Goal: Transaction & Acquisition: Purchase product/service

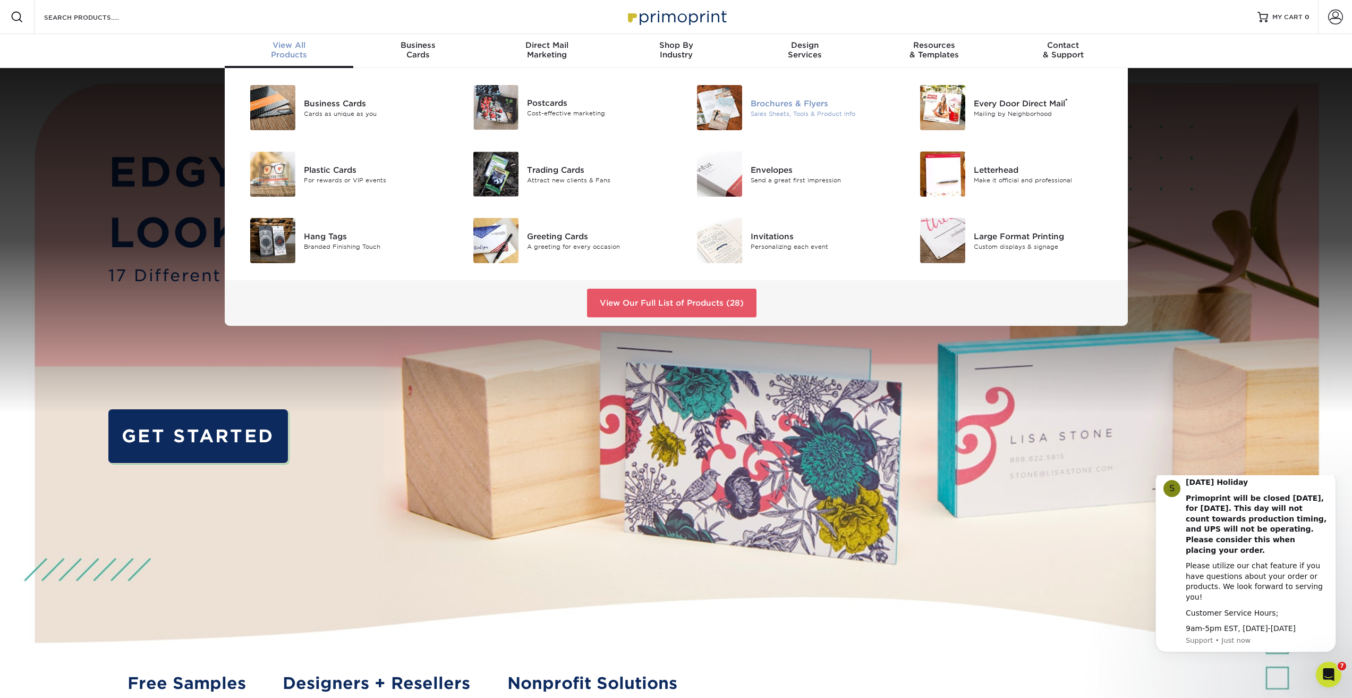
click at [809, 106] on div "Brochures & Flyers" at bounding box center [821, 103] width 141 height 12
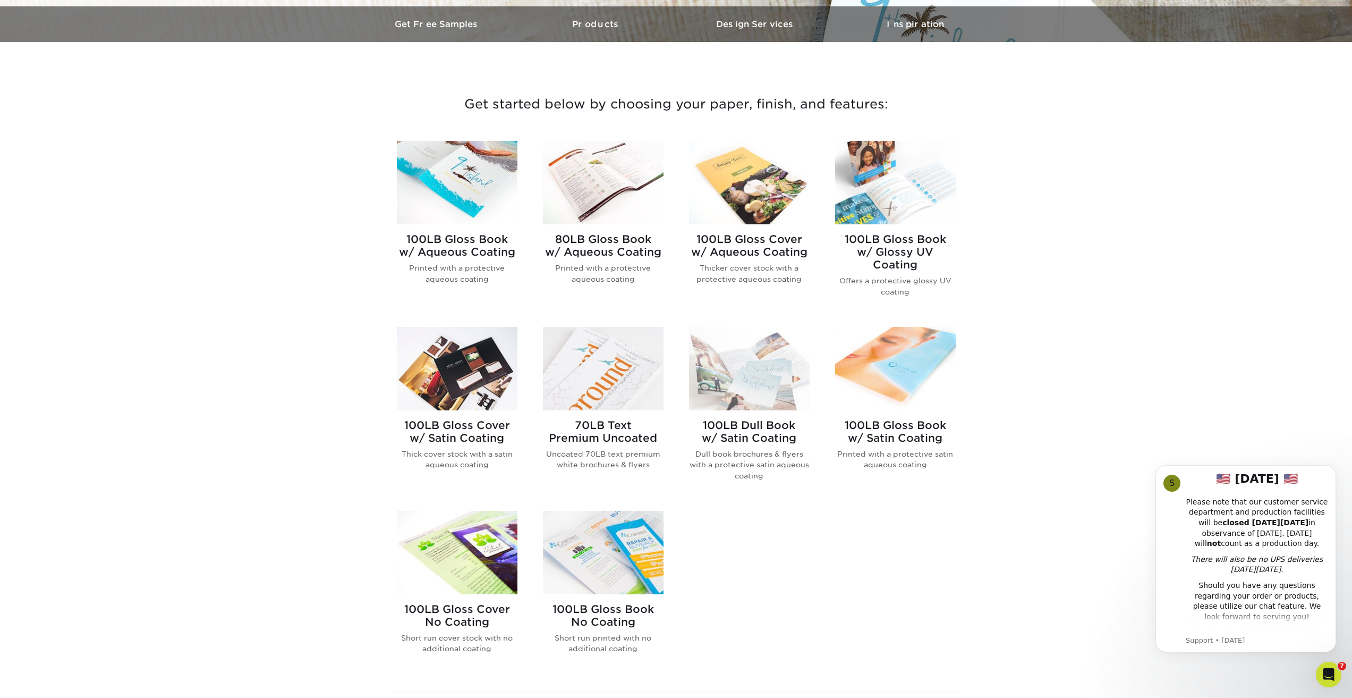
scroll to position [319, 0]
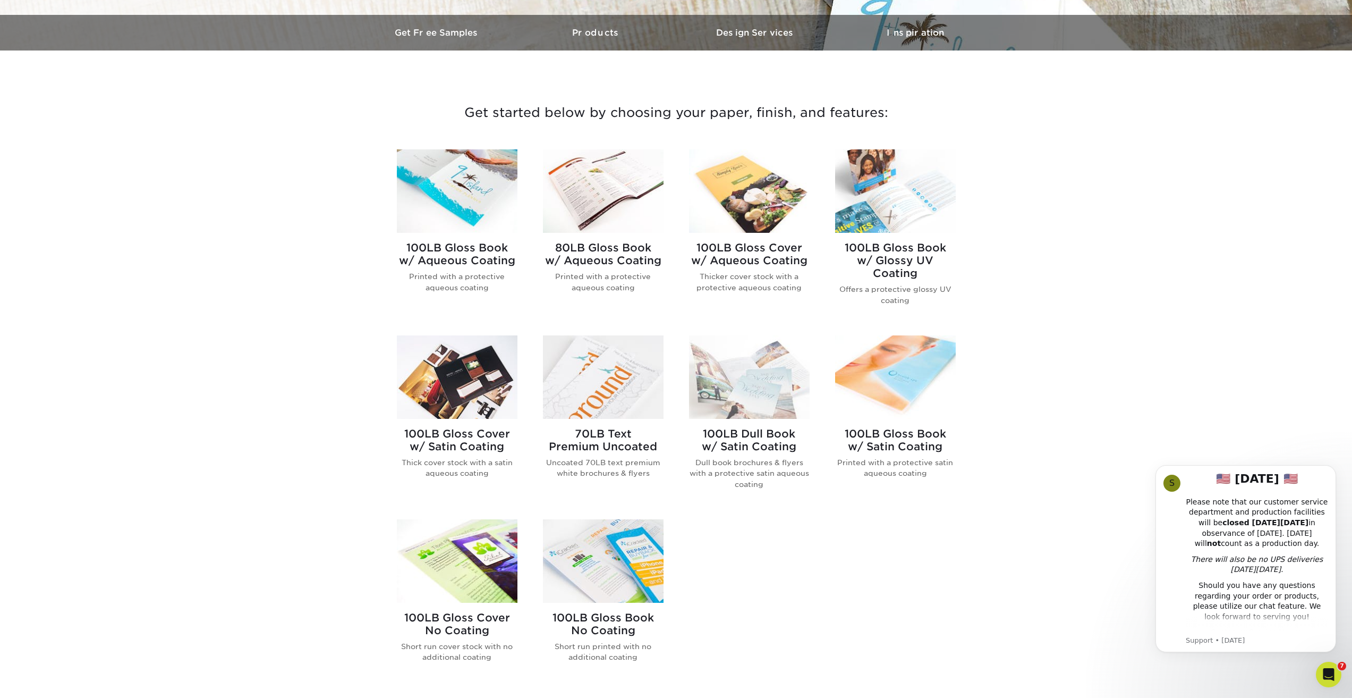
click at [770, 437] on h2 "100LB Dull Book w/ Satin Coating" at bounding box center [749, 440] width 121 height 26
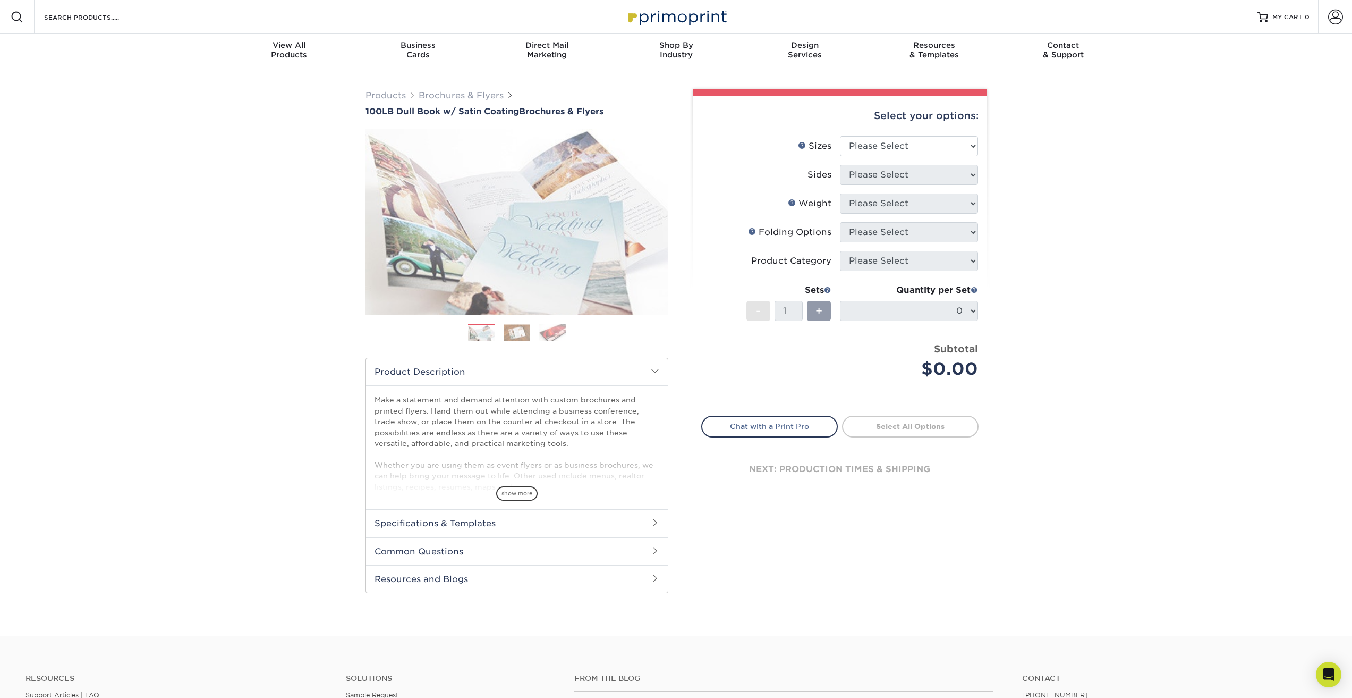
click at [863, 134] on div "Select your options:" at bounding box center [839, 116] width 277 height 40
click at [869, 145] on select "Please Select 3.67" x 8.5" 3.67" x 8.5" 4" x 6" 4" x 8.5" 4" x 8.5" 4" x 9" 4" …" at bounding box center [909, 146] width 138 height 20
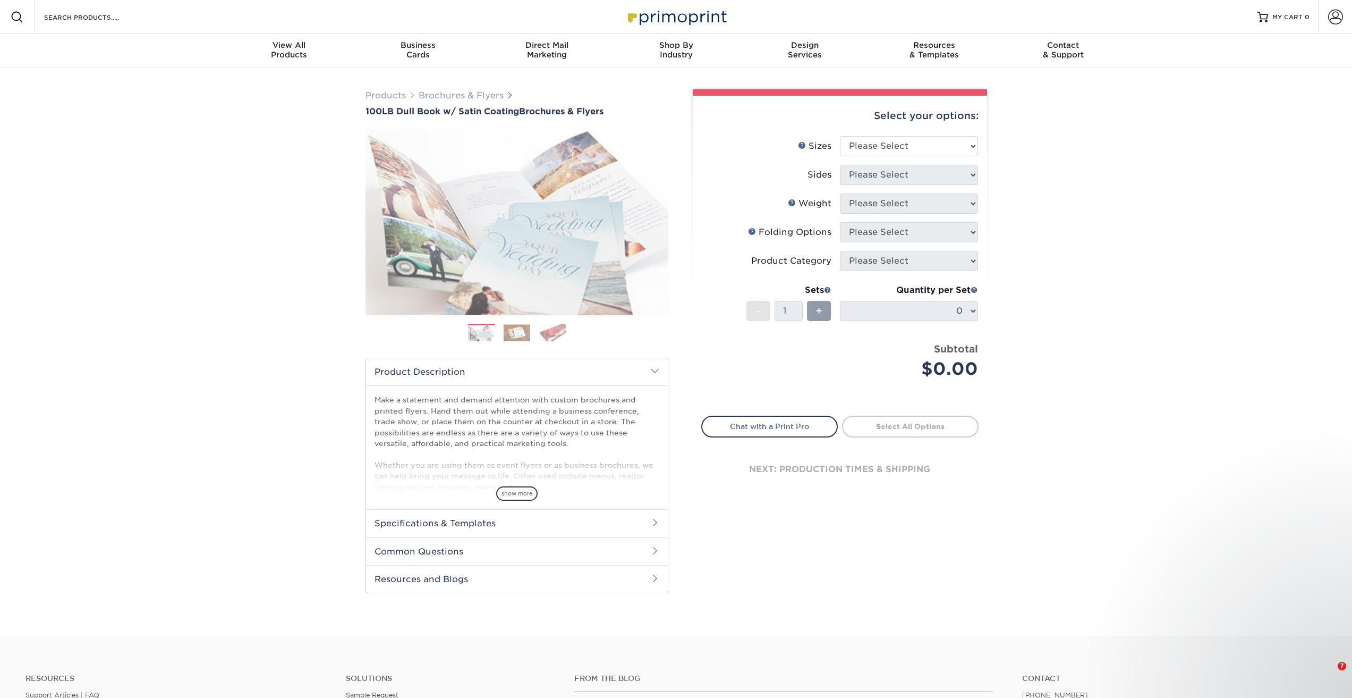
click at [1067, 213] on div "Products Brochures & Flyers 100LB Dull Book w/ Satin Coating Brochures & Flyers…" at bounding box center [676, 351] width 1352 height 567
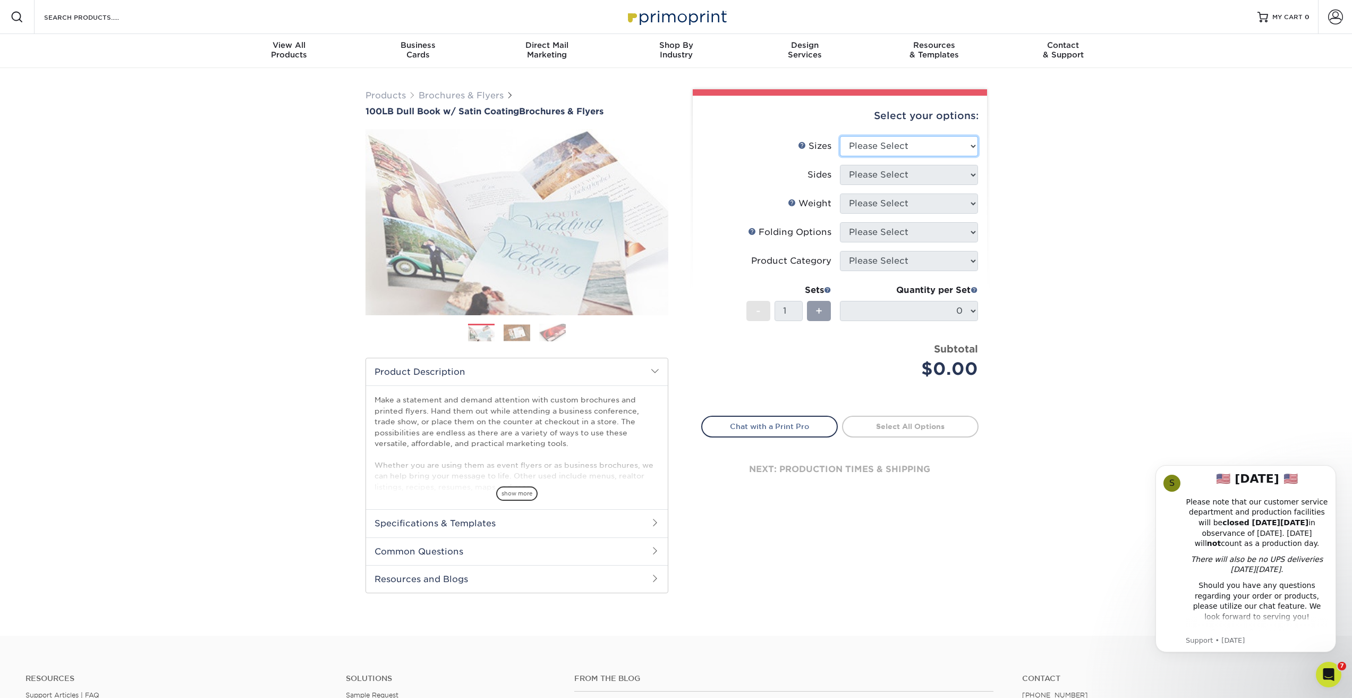
click at [933, 143] on select "Please Select 3.67" x 8.5" 3.67" x 8.5" 4" x 6" 4" x 8.5" 4" x 8.5" 4" x 9" 4" …" at bounding box center [909, 146] width 138 height 20
